Goal: Transaction & Acquisition: Purchase product/service

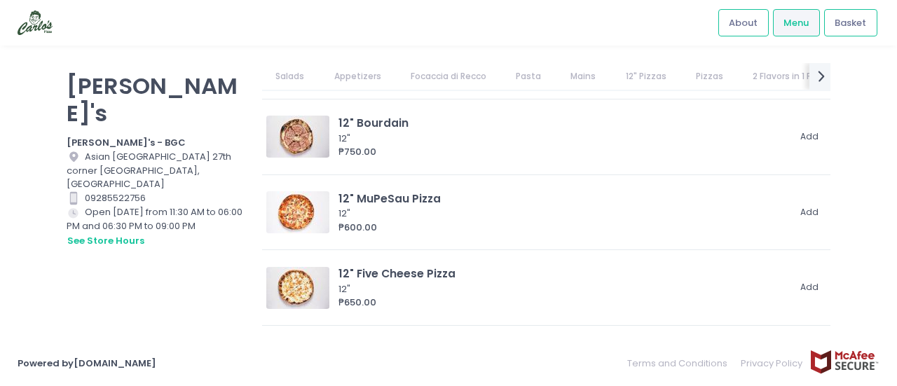
scroll to position [1963, 0]
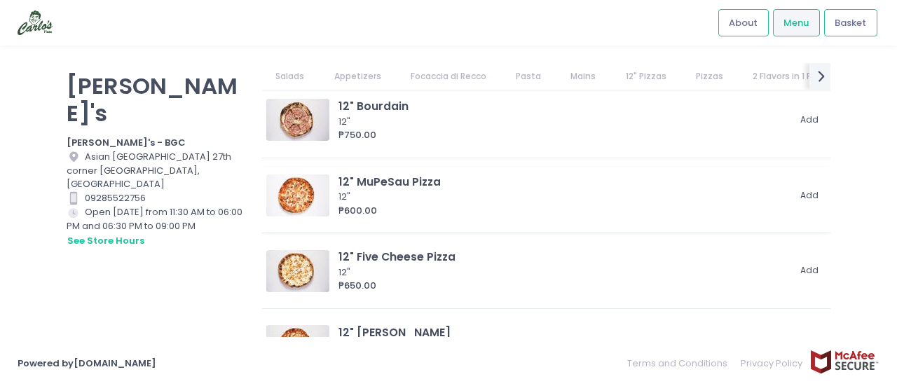
click at [418, 175] on div "12" MuPeSau Pizza" at bounding box center [563, 182] width 449 height 16
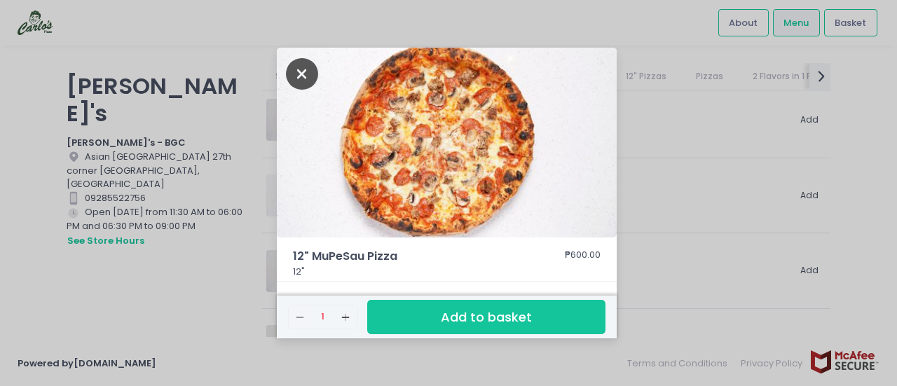
click at [304, 73] on icon "Close" at bounding box center [302, 74] width 32 height 32
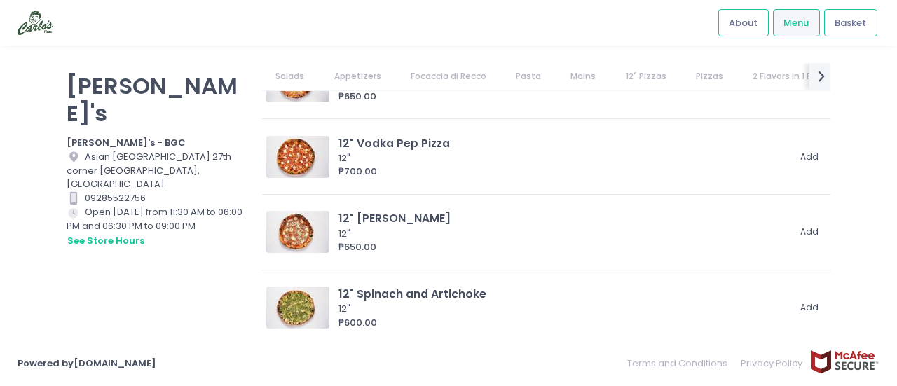
scroll to position [2245, 0]
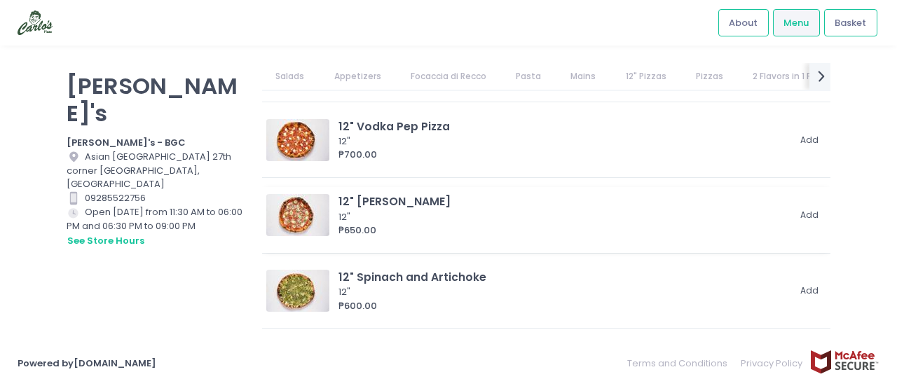
click at [372, 205] on div "12" [PERSON_NAME]" at bounding box center [563, 201] width 449 height 16
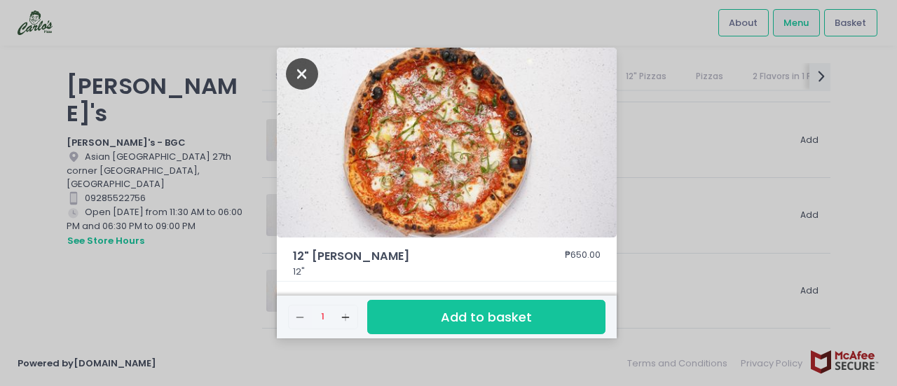
click at [300, 78] on icon "Close" at bounding box center [302, 74] width 32 height 32
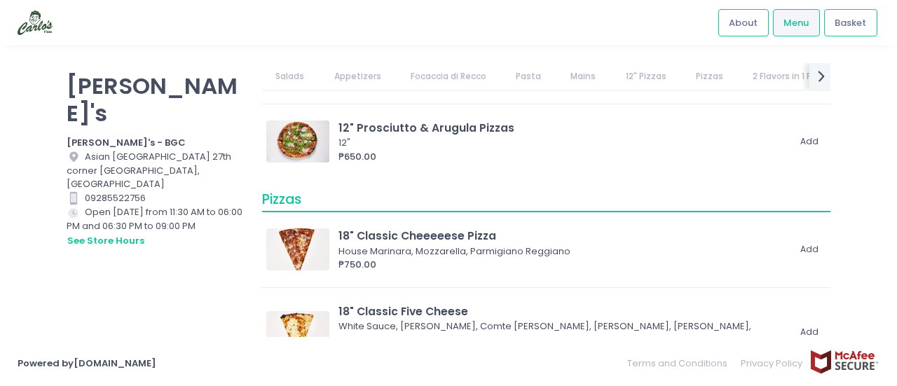
scroll to position [2561, 0]
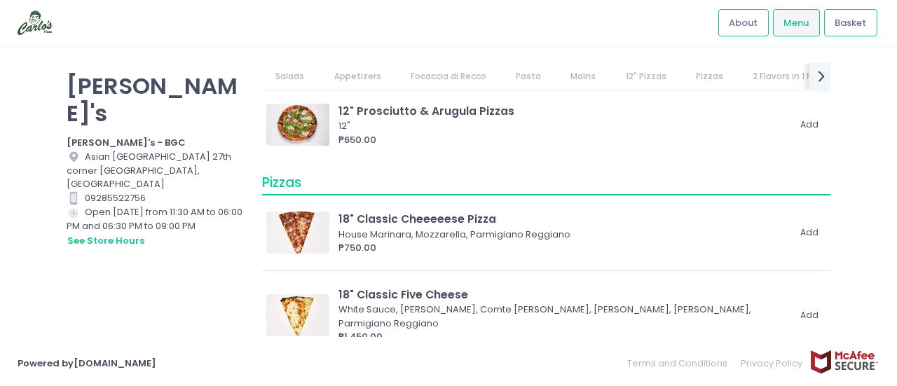
click at [446, 228] on div "House Marinara, Mozzarella, Parmigiano Reggiano" at bounding box center [561, 235] width 445 height 14
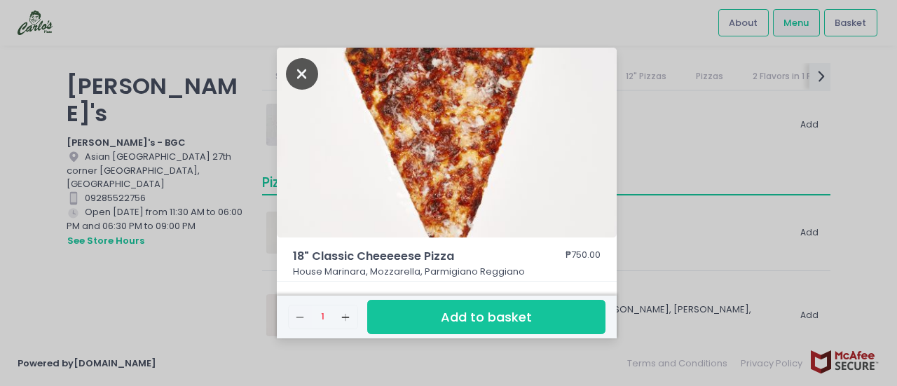
click at [301, 79] on icon "Close" at bounding box center [302, 74] width 32 height 32
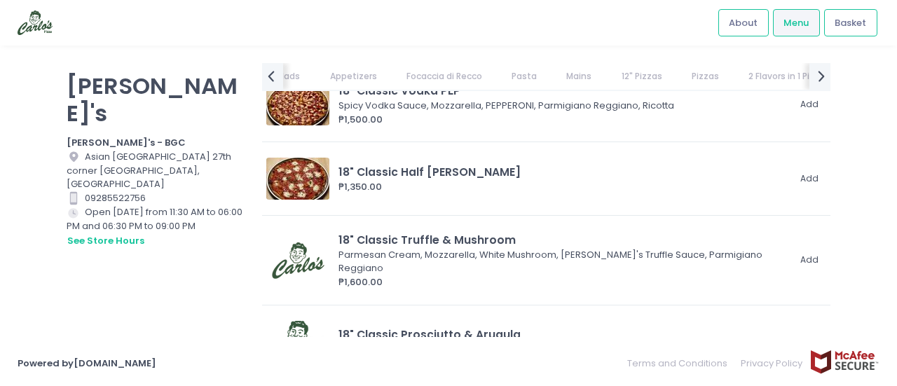
scroll to position [3526, 0]
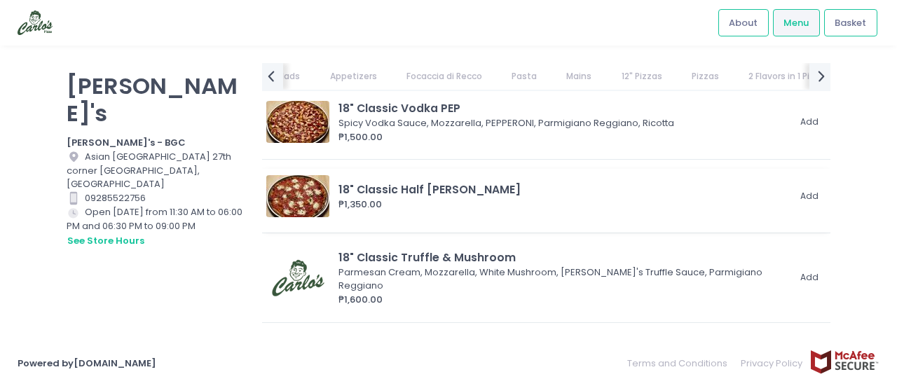
click at [554, 182] on div "18" Classic Half [PERSON_NAME]" at bounding box center [563, 190] width 449 height 16
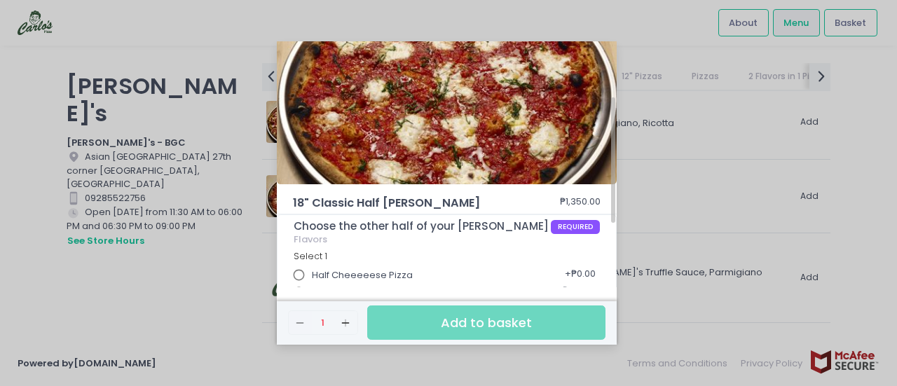
scroll to position [0, 0]
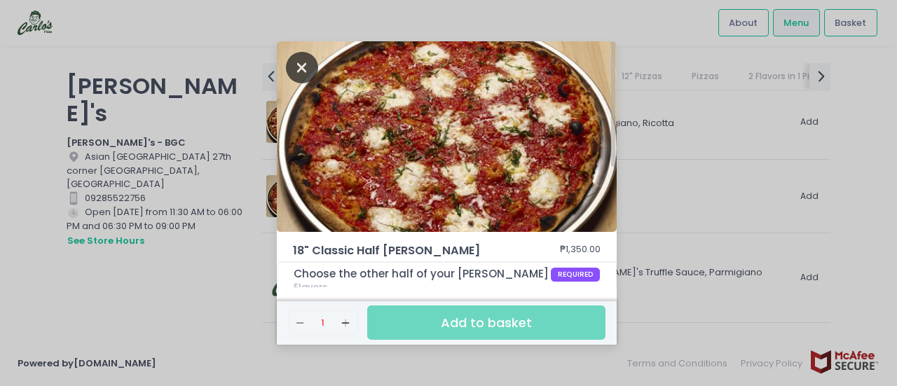
click at [299, 67] on icon "Close" at bounding box center [302, 68] width 32 height 32
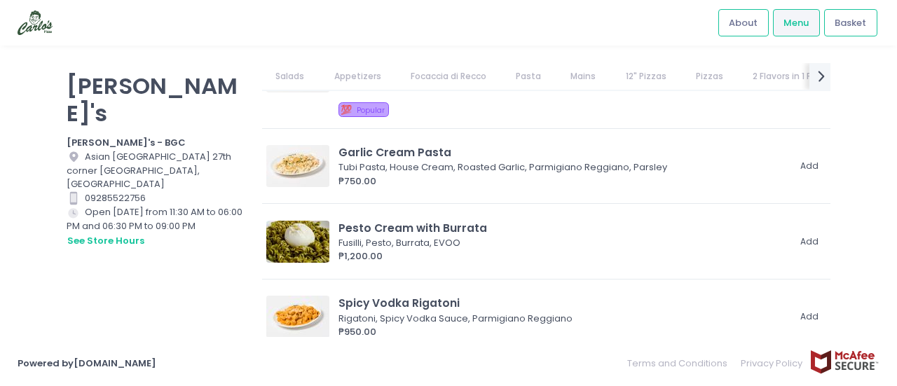
scroll to position [1061, 0]
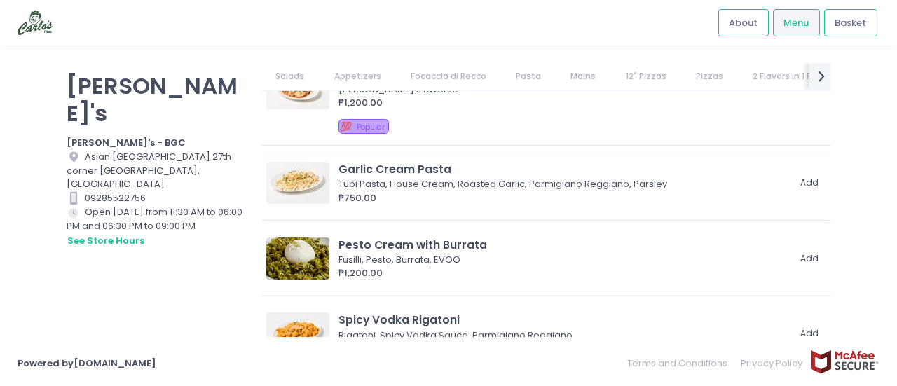
click at [383, 165] on div "Garlic Cream Pasta" at bounding box center [563, 169] width 449 height 16
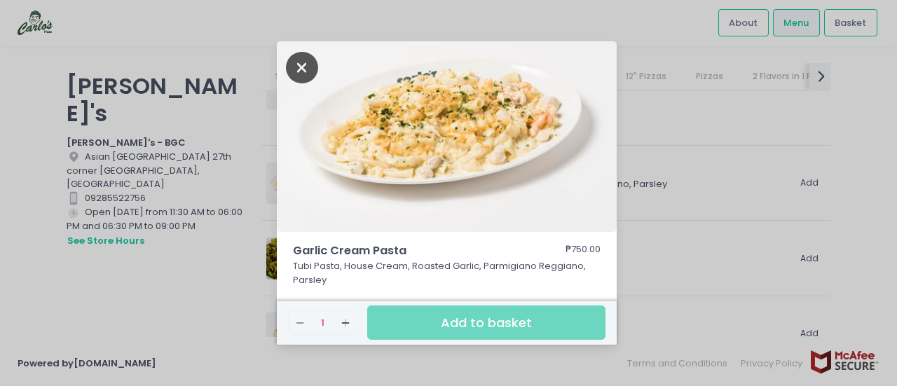
click at [297, 58] on icon "Close" at bounding box center [302, 68] width 32 height 32
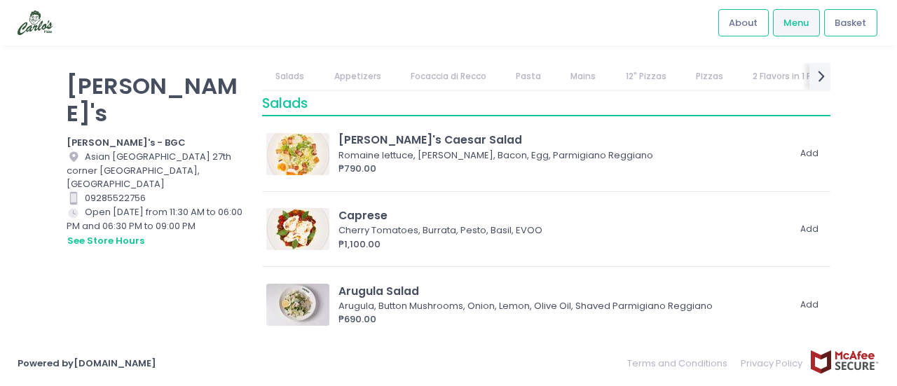
scroll to position [0, 0]
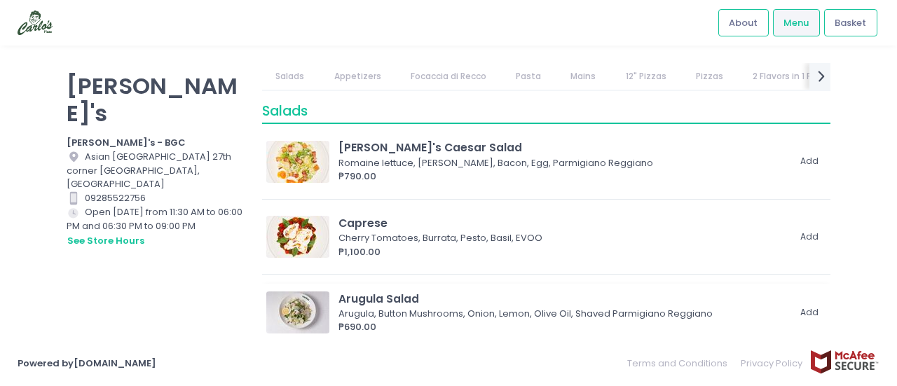
click at [446, 311] on div "Arugula, Button Mushrooms, Onion, Lemon, Olive Oil, Shaved Parmigiano Reggiano" at bounding box center [561, 314] width 445 height 14
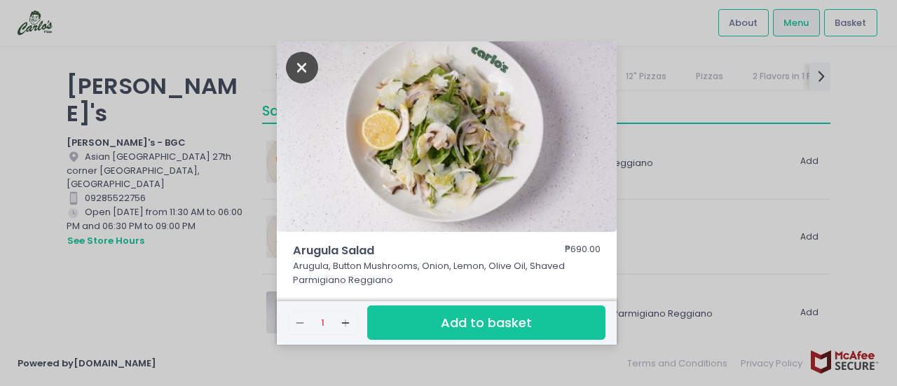
click at [302, 72] on icon "Close" at bounding box center [302, 68] width 32 height 32
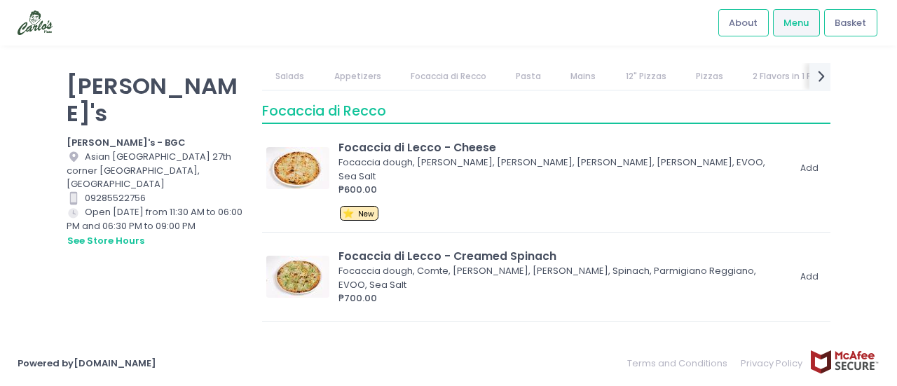
scroll to position [672, 0]
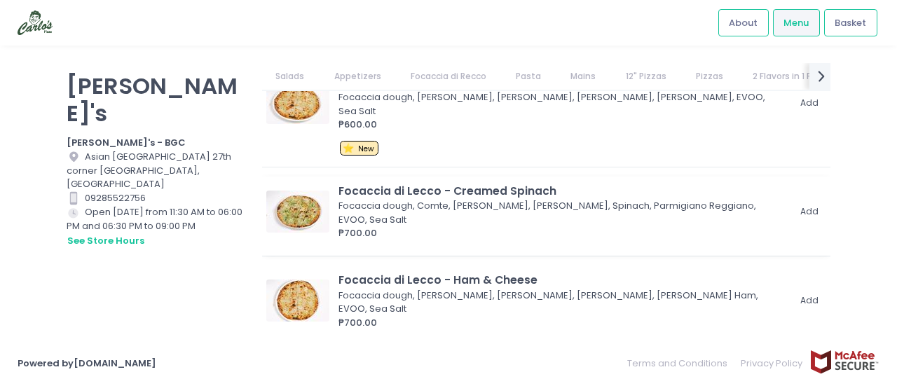
click at [510, 199] on div "Focaccia dough, Comte, [PERSON_NAME], [PERSON_NAME], Spinach, Parmigiano Reggia…" at bounding box center [561, 212] width 445 height 27
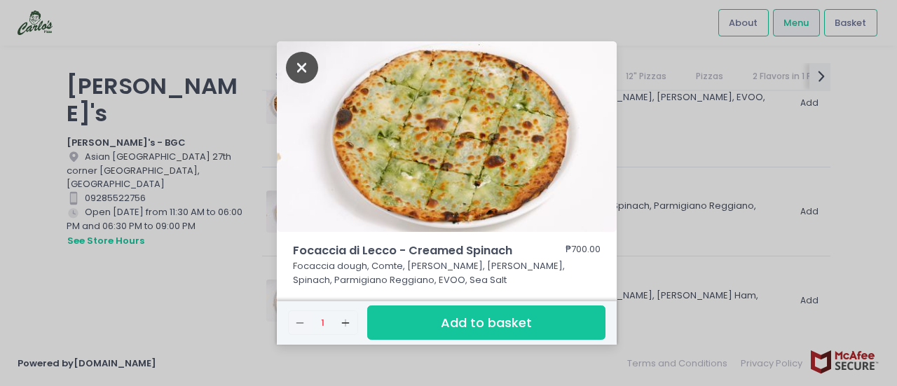
click at [303, 65] on icon "Close" at bounding box center [302, 68] width 32 height 32
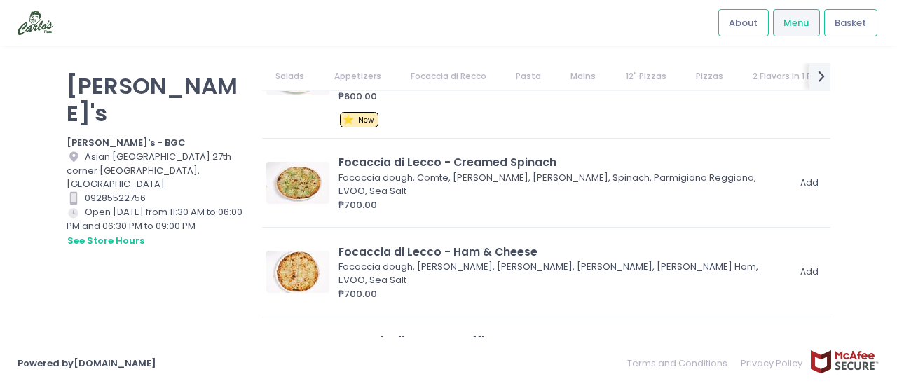
scroll to position [831, 0]
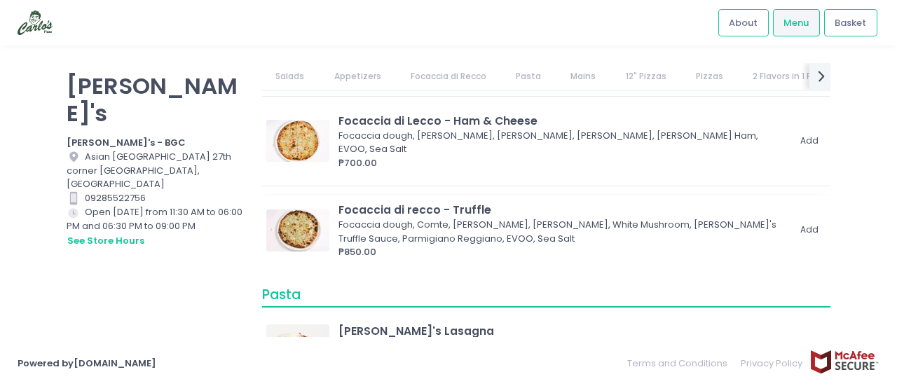
click at [463, 218] on div "Focaccia dough, Comte, [PERSON_NAME], [PERSON_NAME], White Mushroom, [PERSON_NA…" at bounding box center [561, 231] width 445 height 27
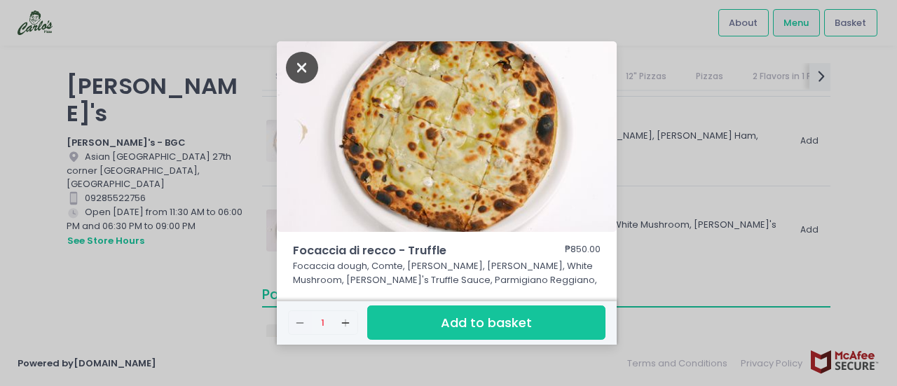
click at [304, 65] on icon "Close" at bounding box center [302, 68] width 32 height 32
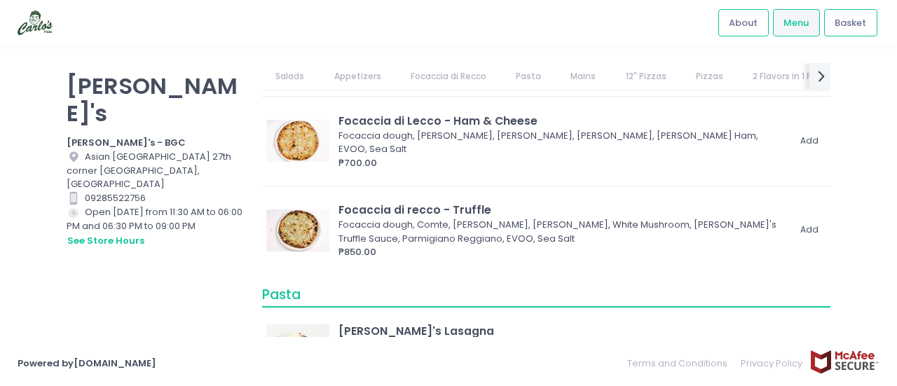
click at [825, 339] on div "[PERSON_NAME]'s [PERSON_NAME]'s - BGC Location Created with Sketch. [GEOGRAPHIC…" at bounding box center [448, 193] width 897 height 295
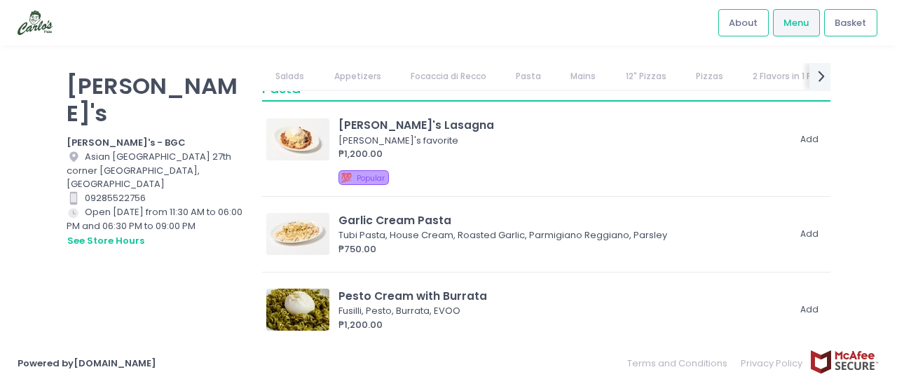
scroll to position [1066, 0]
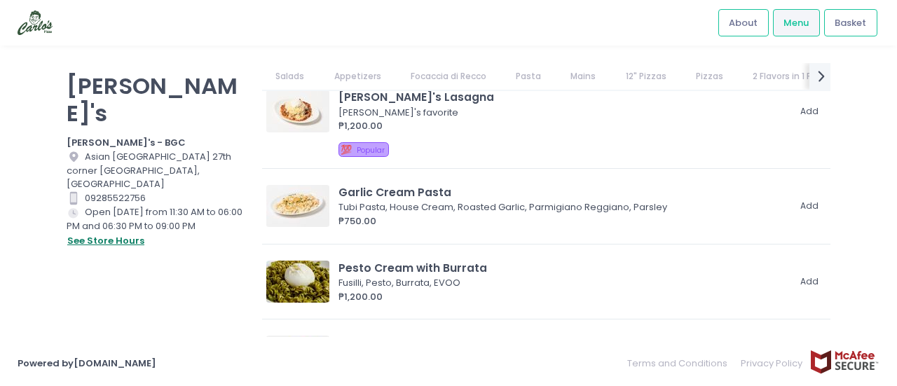
click at [105, 233] on button "see store hours" at bounding box center [106, 240] width 79 height 15
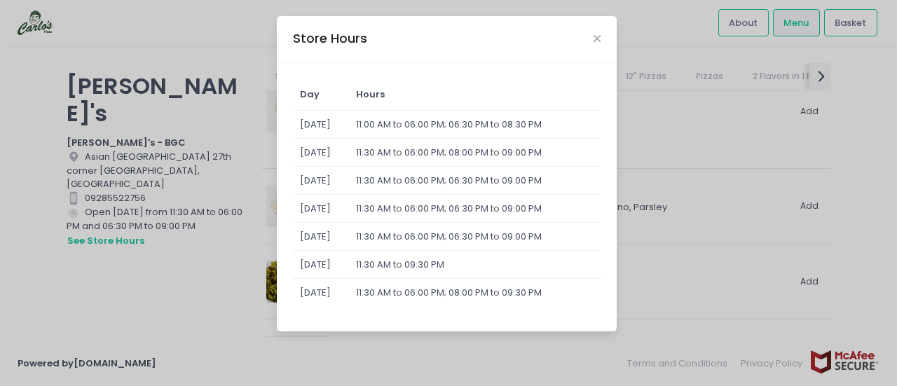
click at [597, 32] on div "Store Hours" at bounding box center [447, 39] width 340 height 46
click at [597, 39] on icon "Close" at bounding box center [597, 39] width 7 height 11
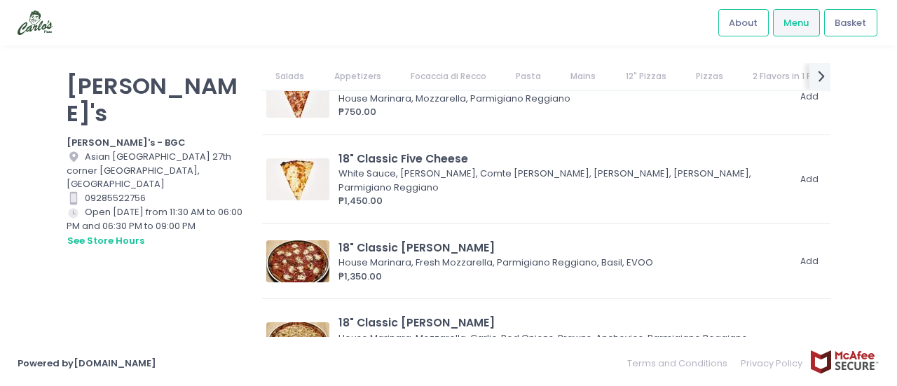
scroll to position [2714, 0]
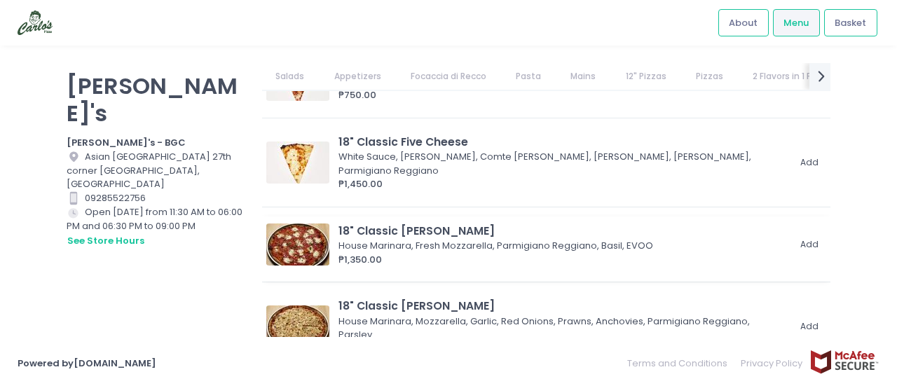
click at [631, 223] on div "18" Classic [PERSON_NAME]" at bounding box center [563, 231] width 449 height 16
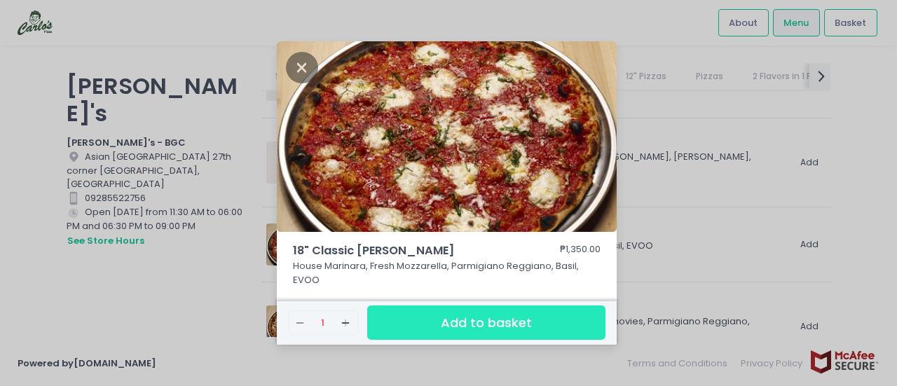
click at [481, 322] on button "Add to basket" at bounding box center [486, 323] width 238 height 34
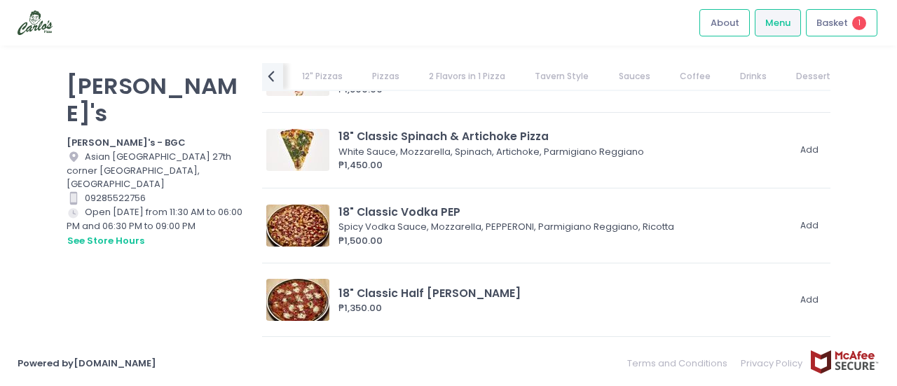
scroll to position [3439, 0]
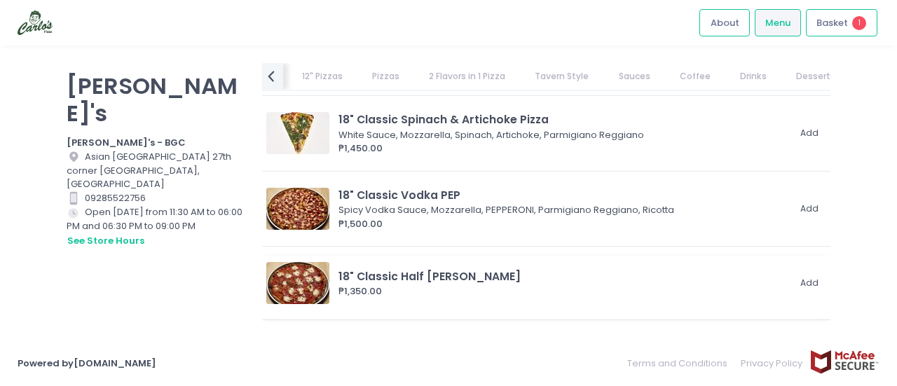
click at [646, 262] on div "18" Classic Half [PERSON_NAME] ₱1,350.00 Add" at bounding box center [545, 283] width 559 height 42
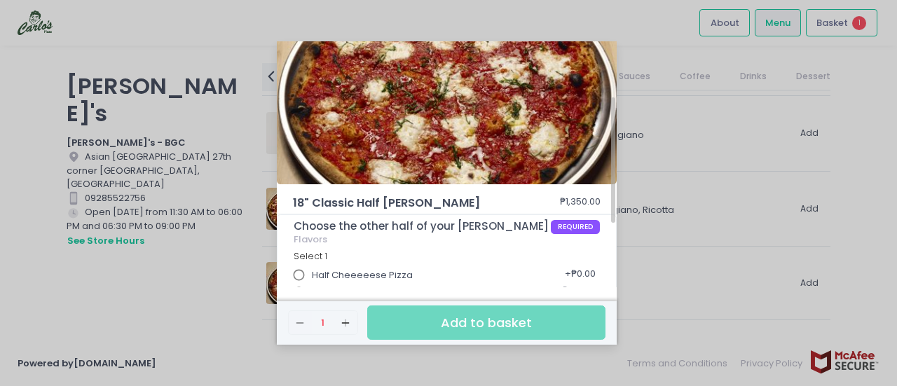
scroll to position [0, 0]
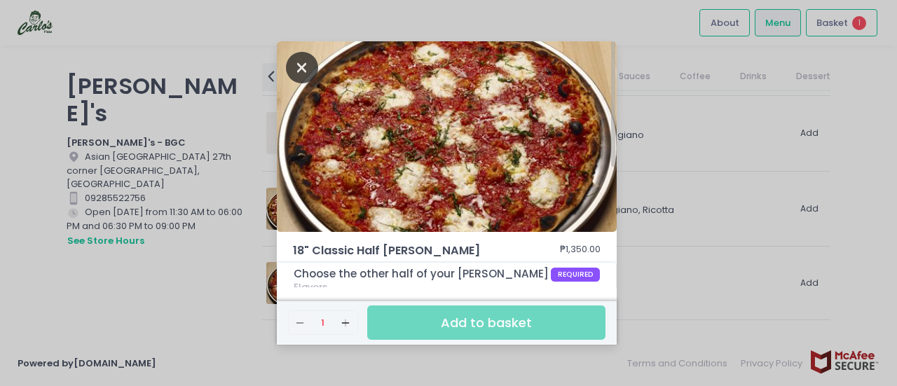
click at [301, 62] on icon "Close" at bounding box center [302, 68] width 32 height 32
